Goal: Transaction & Acquisition: Purchase product/service

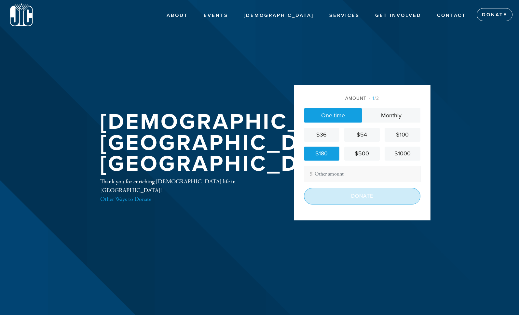
click at [359, 197] on input "Donate" at bounding box center [362, 196] width 116 height 16
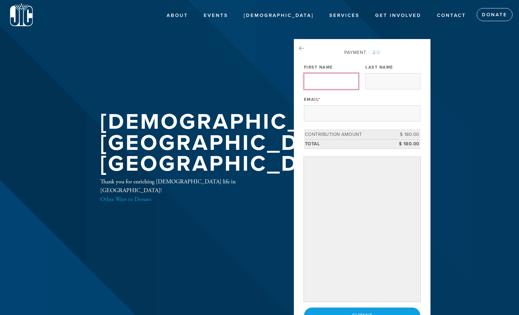
click at [336, 84] on input "First Name" at bounding box center [331, 81] width 55 height 16
type input "Nathan"
type input "Janette"
type input "nfjanette@yahoo.com"
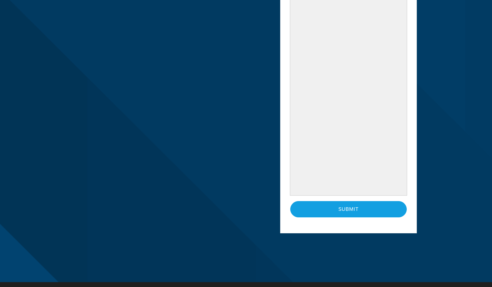
scroll to position [196, 0]
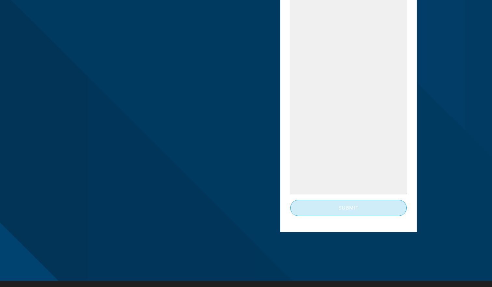
click at [343, 207] on input "Submit" at bounding box center [348, 208] width 116 height 16
